Goal: Task Accomplishment & Management: Use online tool/utility

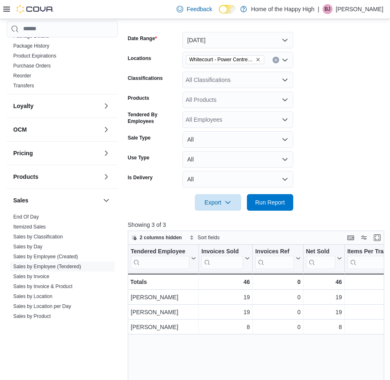
scroll to position [331, 0]
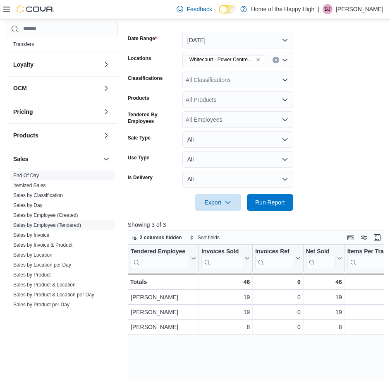
click at [36, 176] on link "End Of Day" at bounding box center [26, 176] width 26 height 6
